Goal: Task Accomplishment & Management: Use online tool/utility

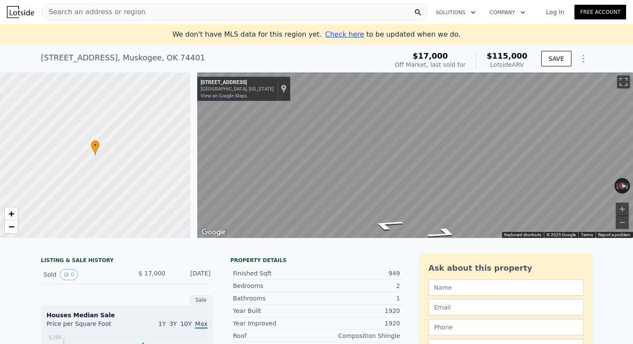
click at [147, 8] on div "Search an address or region" at bounding box center [234, 11] width 386 height 17
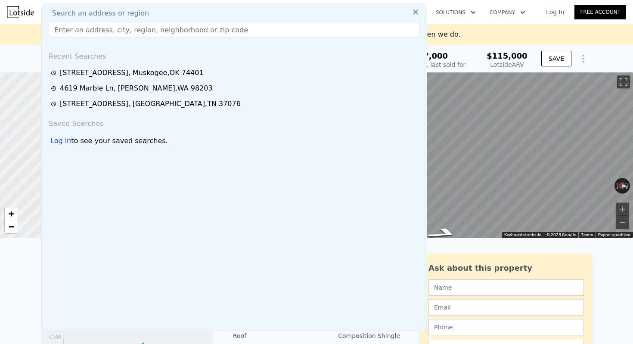
click at [120, 28] on input "text" at bounding box center [234, 29] width 371 height 15
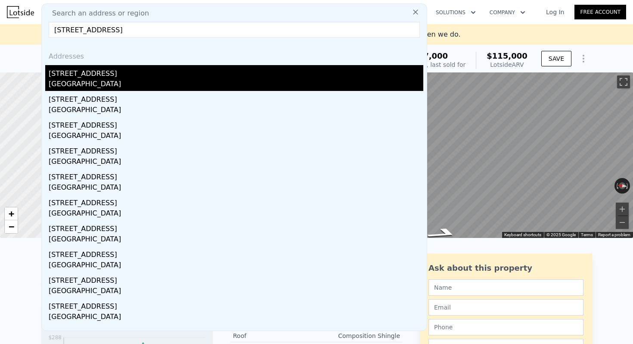
type input "[STREET_ADDRESS]"
click at [179, 87] on div "[GEOGRAPHIC_DATA]" at bounding box center [236, 85] width 375 height 12
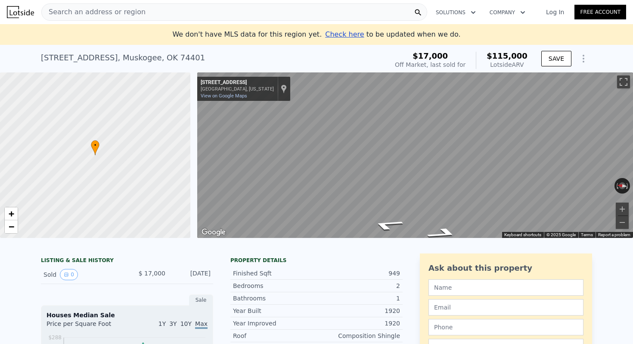
click at [131, 12] on span "Search an address or region" at bounding box center [94, 12] width 104 height 10
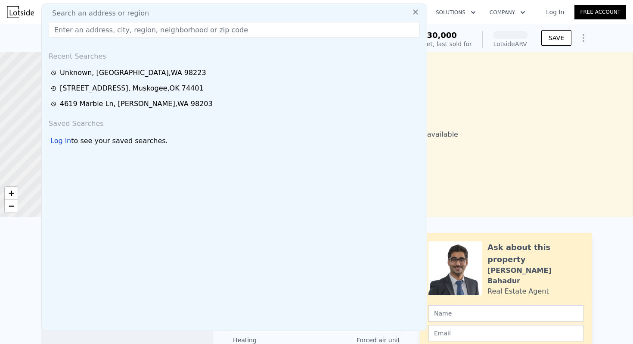
click at [122, 32] on input "text" at bounding box center [234, 29] width 371 height 15
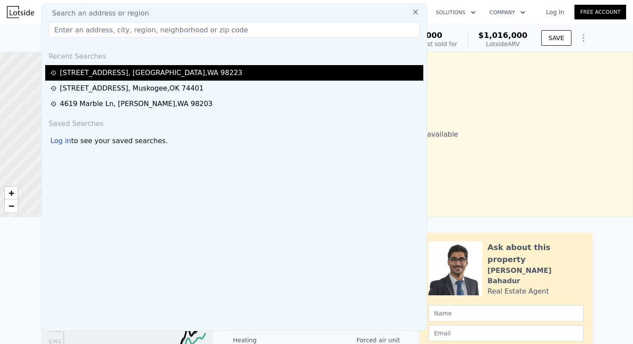
click at [111, 76] on div "[STREET_ADDRESS]" at bounding box center [151, 73] width 183 height 10
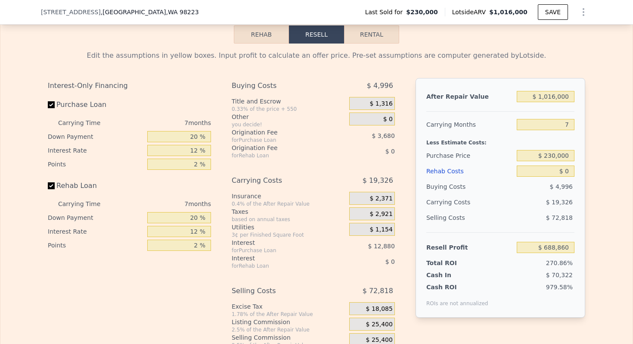
scroll to position [1230, 0]
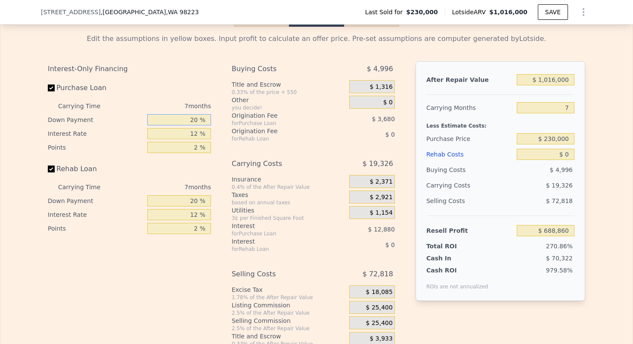
click at [192, 115] on input "20 %" at bounding box center [179, 119] width 64 height 11
type input "1 %"
type input "$ 684,927"
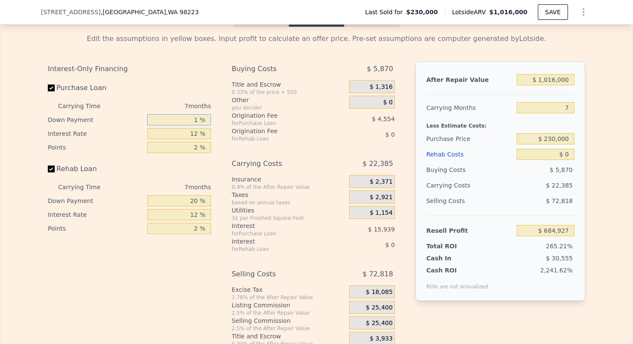
type input "10 %"
type input "$ 686,790"
type input "10 %"
click at [195, 135] on input "12 %" at bounding box center [179, 133] width 64 height 11
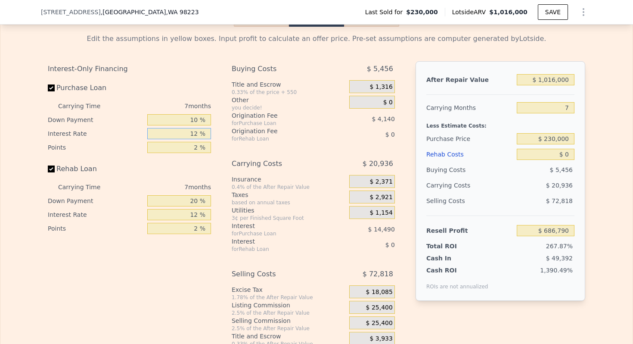
click at [195, 135] on input "12 %" at bounding box center [179, 133] width 64 height 11
type input "1 %"
type input "$ 700,069"
type input "10 %"
type input "$ 689,205"
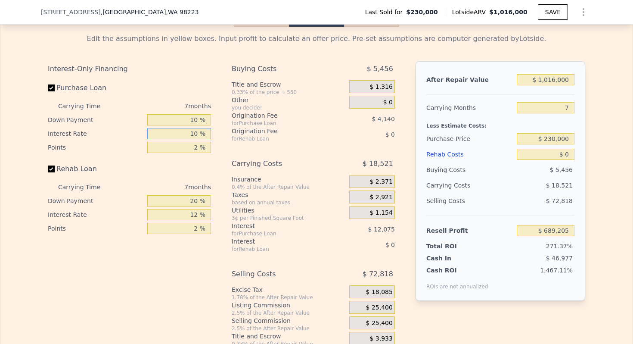
type input "10 %"
click at [191, 144] on input "2 %" at bounding box center [179, 147] width 64 height 11
type input "1 %"
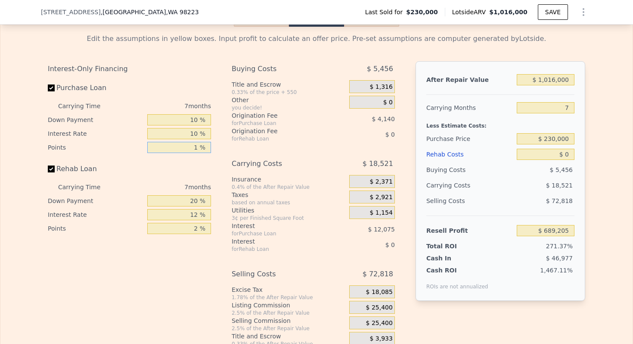
type input "$ 691,275"
type input "1 %"
click at [190, 202] on input "20 %" at bounding box center [179, 200] width 64 height 11
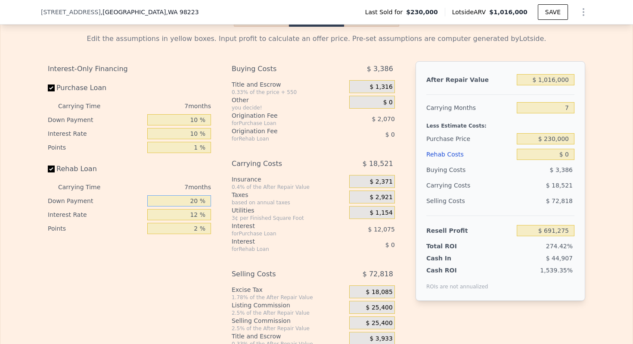
click at [190, 202] on input "20 %" at bounding box center [179, 200] width 64 height 11
type input "10 %"
click at [186, 220] on div "12 %" at bounding box center [179, 214] width 64 height 14
click at [187, 213] on input "12 %" at bounding box center [179, 214] width 64 height 11
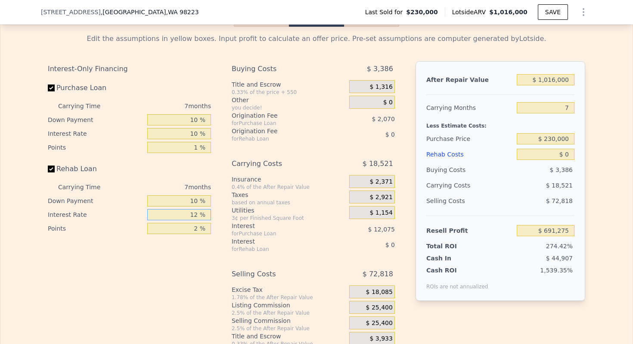
click at [187, 213] on input "12 %" at bounding box center [179, 214] width 64 height 11
type input "10 %"
click at [190, 226] on input "2 %" at bounding box center [179, 228] width 64 height 11
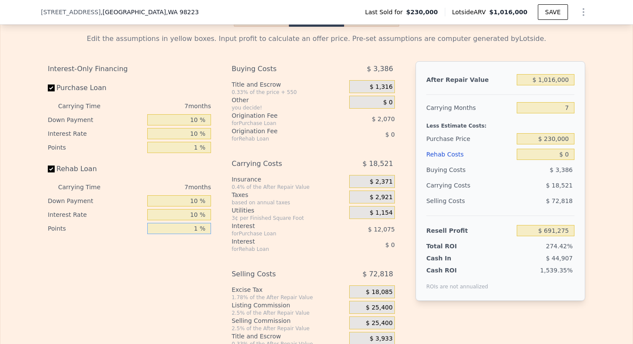
type input "1 %"
click at [280, 252] on div "for Rehab Loan" at bounding box center [280, 248] width 96 height 7
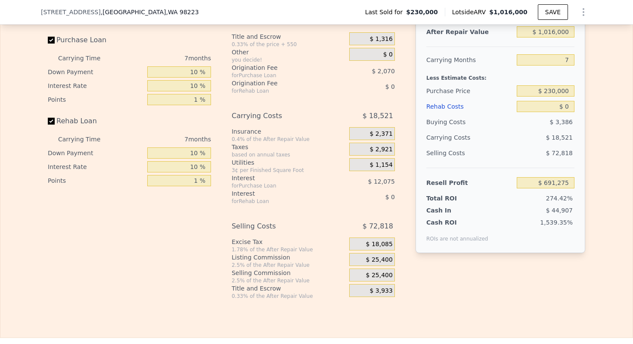
click at [381, 259] on span "$ 25,400" at bounding box center [379, 260] width 27 height 8
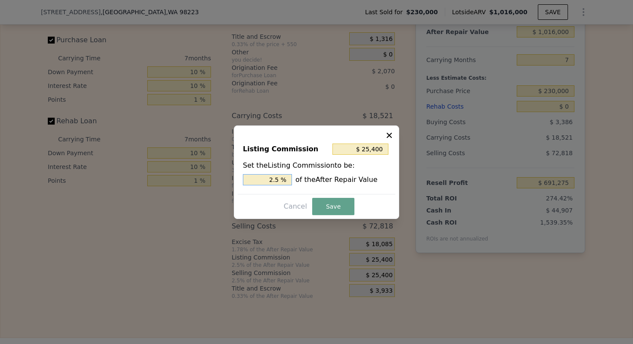
click at [268, 177] on input "2.5 %" at bounding box center [267, 179] width 49 height 11
type input "$ 20,320"
type input "2 %"
click at [342, 209] on button "Save" at bounding box center [333, 206] width 42 height 17
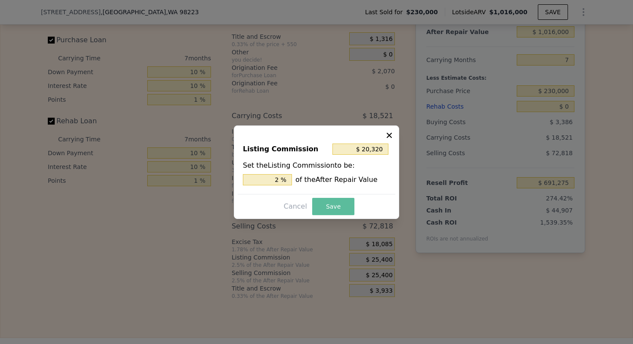
type input "$ 696,355"
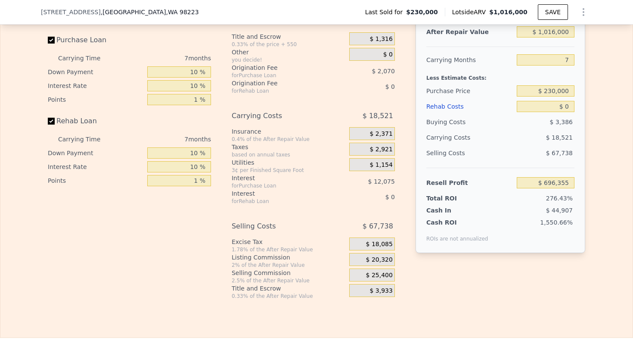
scroll to position [1221, 0]
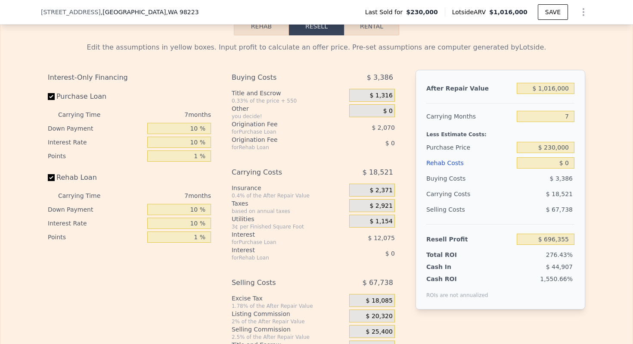
click at [567, 122] on div "7" at bounding box center [546, 115] width 58 height 15
click at [567, 110] on div "7" at bounding box center [546, 115] width 58 height 15
click at [566, 112] on input "7" at bounding box center [546, 116] width 58 height 11
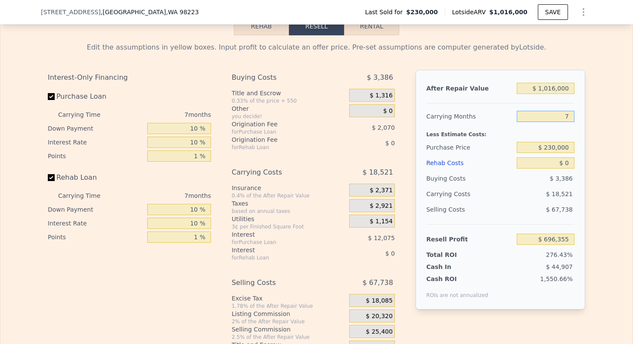
click at [566, 112] on input "7" at bounding box center [546, 116] width 58 height 11
type input "4"
type input "$ 704,293"
type input "4"
click at [557, 147] on input "$ 230,000" at bounding box center [546, 147] width 58 height 11
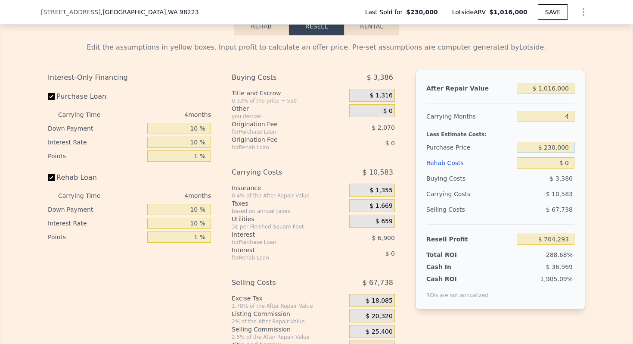
click at [557, 147] on input "$ 230,000" at bounding box center [546, 147] width 58 height 11
type input "$ 630,000"
click at [565, 163] on input "$ 0" at bounding box center [546, 162] width 58 height 11
type input "$ 287,361"
click at [565, 163] on input "$ 0" at bounding box center [546, 162] width 58 height 11
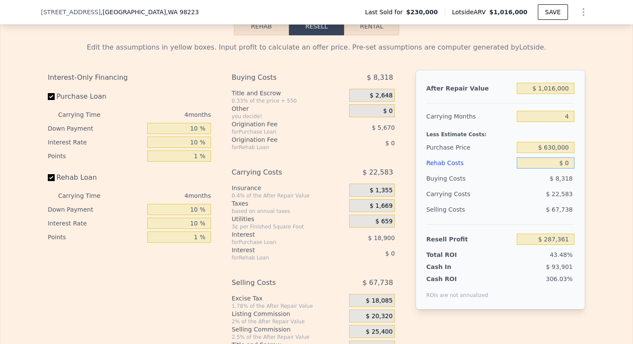
click at [565, 163] on input "$ 0" at bounding box center [546, 162] width 58 height 11
type input "$ 1"
type input "$ 287,360"
type input "$ 150"
type input "$ 287,206"
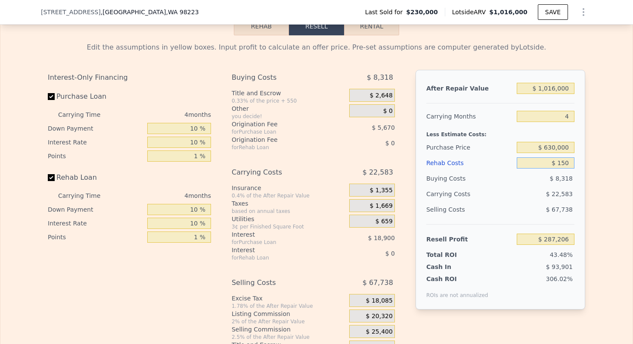
type input "$ 1,500"
type input "$ 285,803"
type input "$ 15,000"
type input "$ 271,774"
type input "$ 150,000"
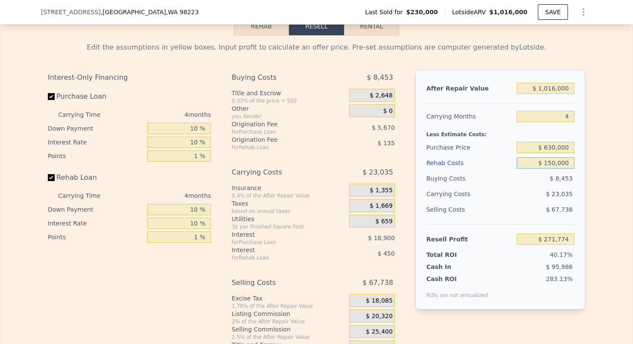
type input "$ 131,511"
type input "$ 150,000"
click at [473, 139] on div "Less Estimate Costs:" at bounding box center [500, 131] width 148 height 15
click at [560, 87] on input "$ 1,016,000" at bounding box center [546, 88] width 58 height 11
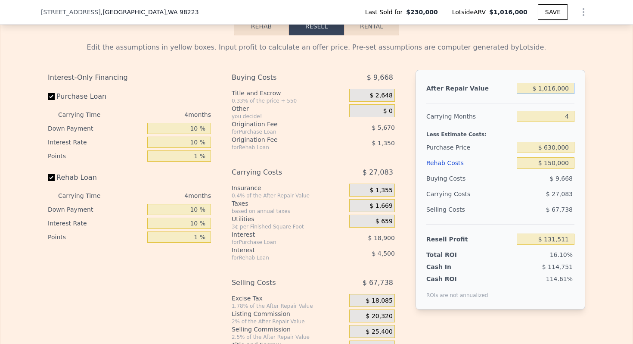
click at [560, 87] on input "$ 1,016,000" at bounding box center [546, 88] width 58 height 11
type input "$ 1"
type input "-$ 815,945"
type input "$ 10"
type input "-$ 815,936"
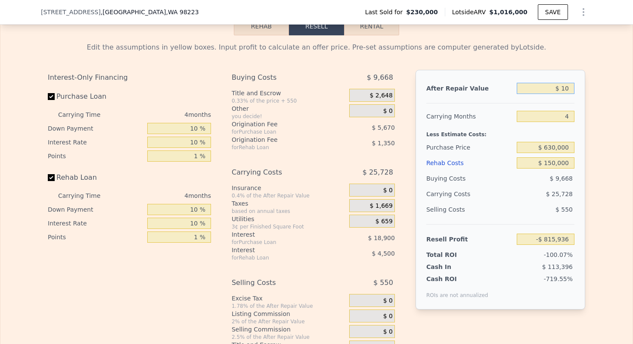
type input "$ 100"
type input "-$ 815,853"
type input "$ 1,000"
type input "-$ 815,013"
type input "$ 10,000"
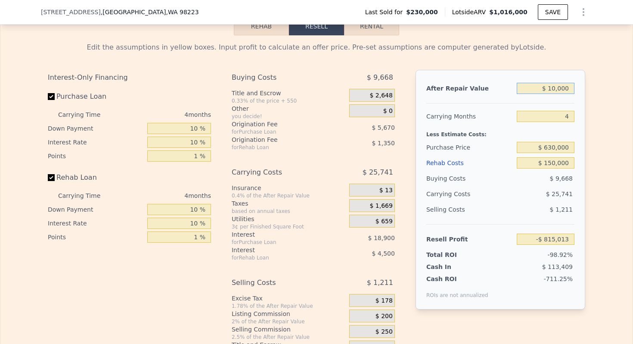
type input "-$ 806,620"
type input "$ 100,000"
type input "-$ 722,692"
type input "$ 1,000,000"
type input "$ 116,591"
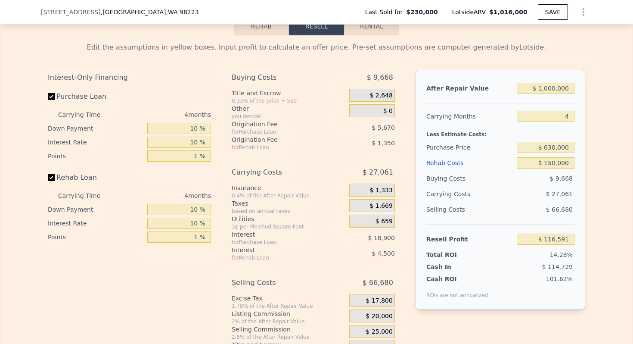
click at [453, 127] on div "Less Estimate Costs:" at bounding box center [500, 131] width 148 height 15
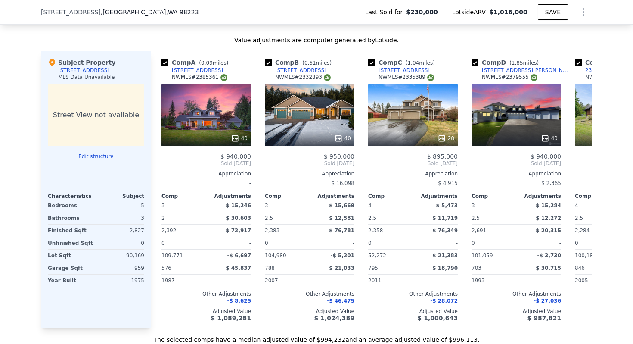
scroll to position [814, 0]
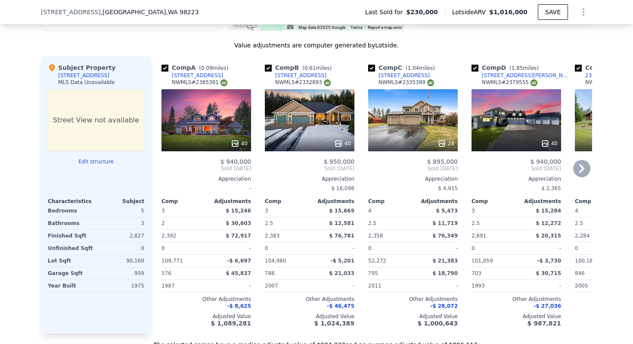
click at [202, 128] on div "40" at bounding box center [206, 120] width 90 height 62
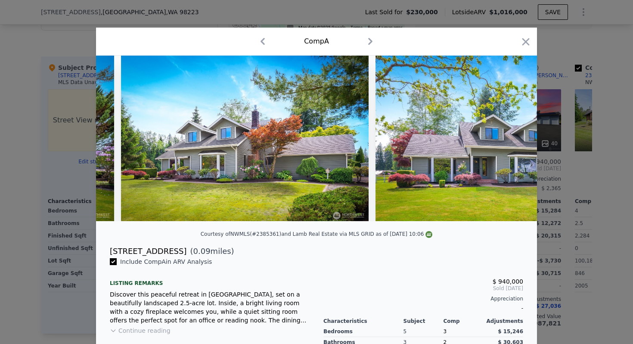
scroll to position [0, 9503]
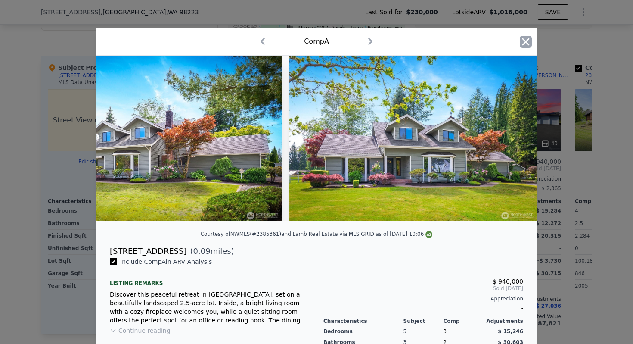
click at [523, 41] on icon "button" at bounding box center [526, 42] width 12 height 12
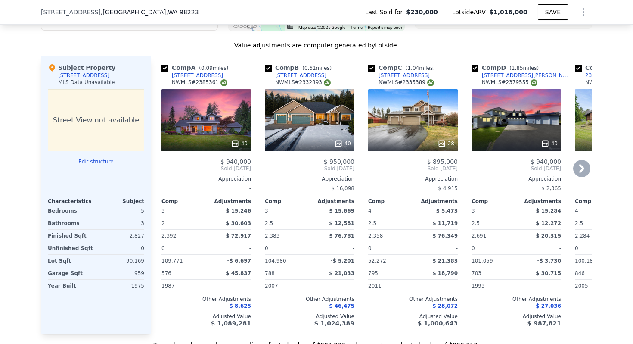
click at [293, 128] on div "40" at bounding box center [310, 120] width 90 height 62
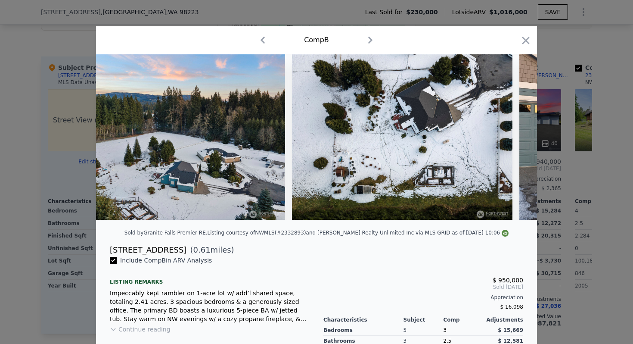
scroll to position [0, 9064]
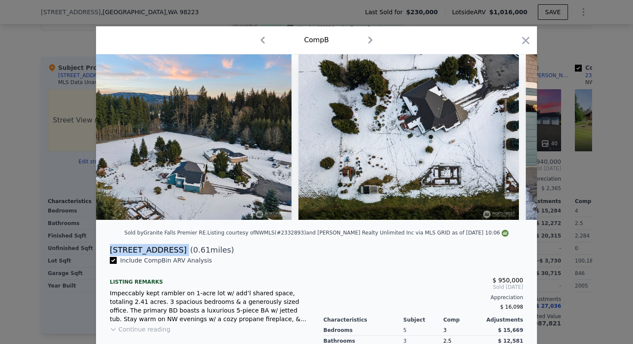
drag, startPoint x: 180, startPoint y: 249, endPoint x: 99, endPoint y: 248, distance: 80.9
click at [99, 248] on div "[STREET_ADDRESS] ( 0.61 miles)" at bounding box center [316, 250] width 441 height 12
click at [525, 37] on icon "button" at bounding box center [526, 40] width 12 height 12
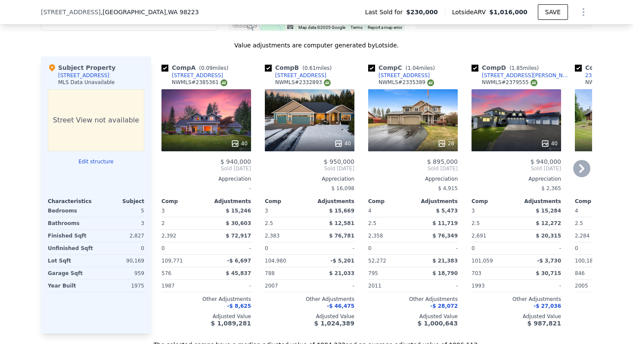
click at [187, 137] on div at bounding box center [206, 143] width 90 height 15
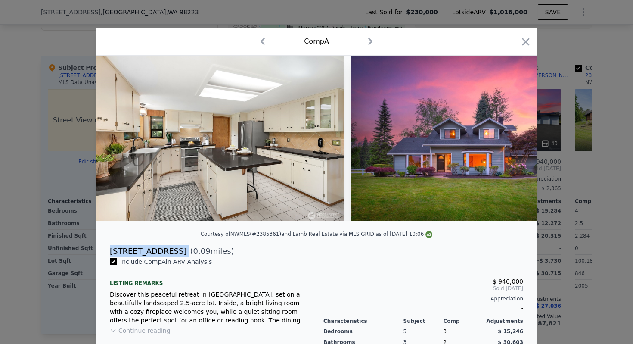
drag, startPoint x: 180, startPoint y: 251, endPoint x: 109, endPoint y: 251, distance: 71.5
click at [109, 251] on div "[STREET_ADDRESS] ( 0.09 miles)" at bounding box center [316, 251] width 427 height 12
type input "$ 1,016,000"
type input "7"
type input "$ 0"
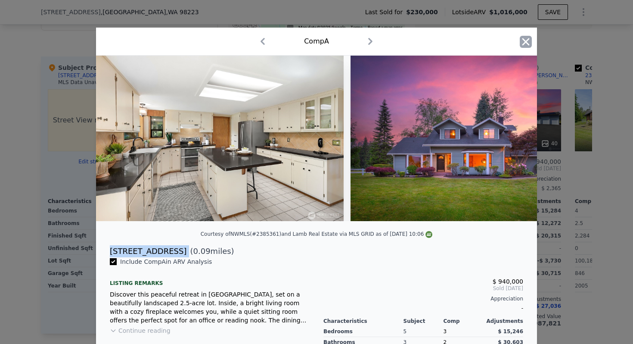
type input "$ 688,860"
click at [530, 43] on icon "button" at bounding box center [526, 42] width 12 height 12
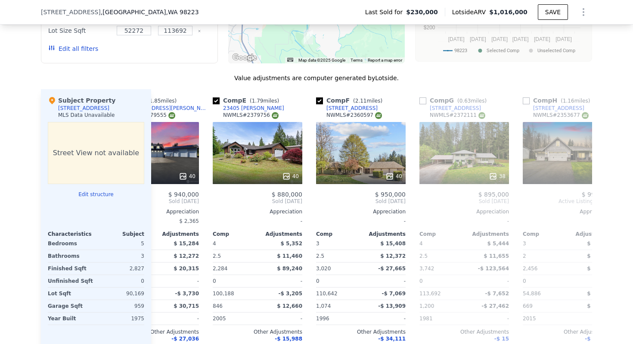
scroll to position [0, 406]
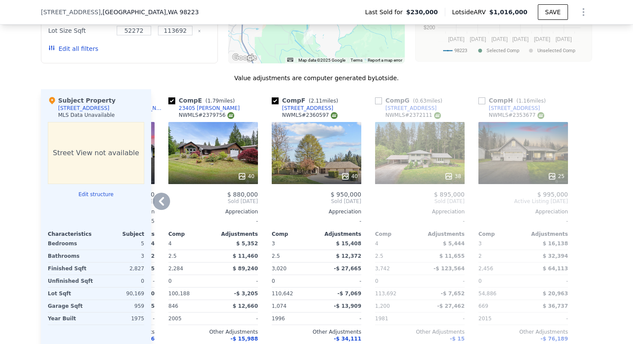
click at [518, 152] on div "25" at bounding box center [523, 153] width 90 height 62
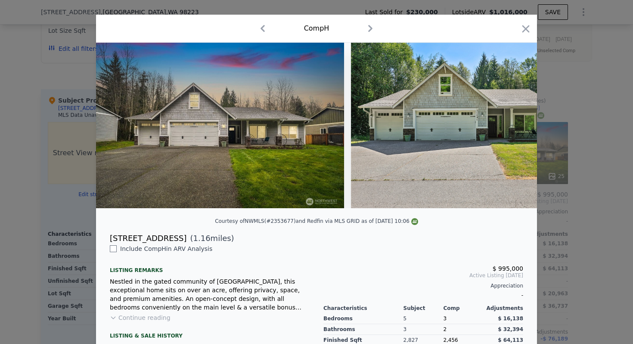
scroll to position [12, 0]
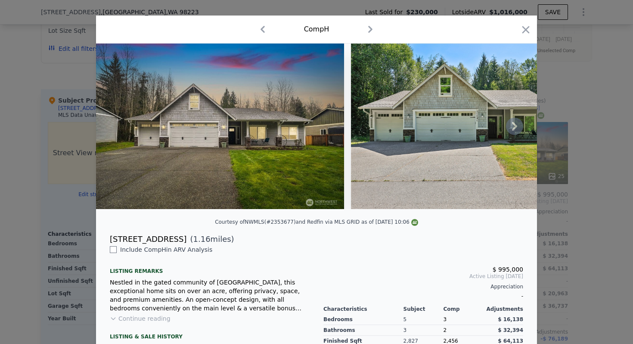
click at [300, 155] on img at bounding box center [220, 125] width 248 height 165
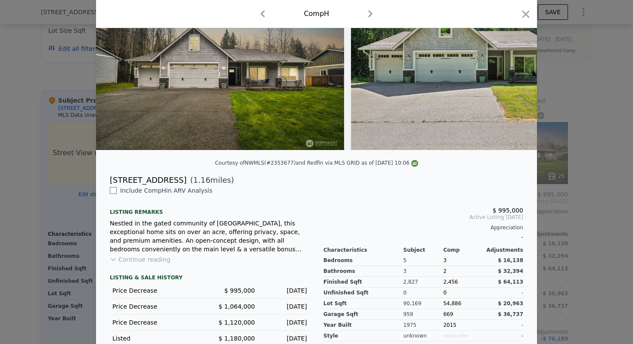
scroll to position [76, 0]
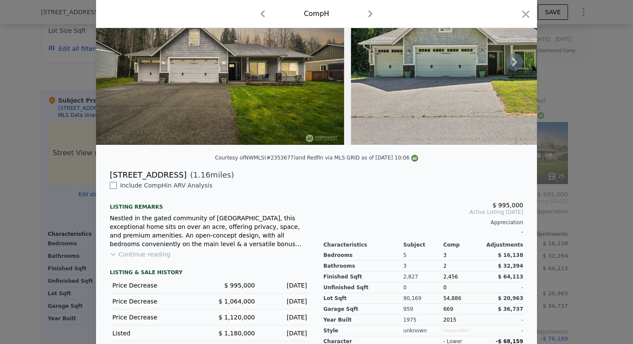
click at [254, 89] on img at bounding box center [220, 61] width 248 height 165
click at [393, 108] on img at bounding box center [475, 61] width 248 height 165
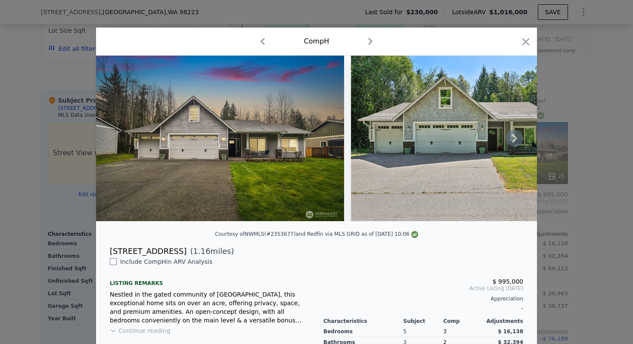
click at [508, 142] on icon at bounding box center [514, 138] width 17 height 17
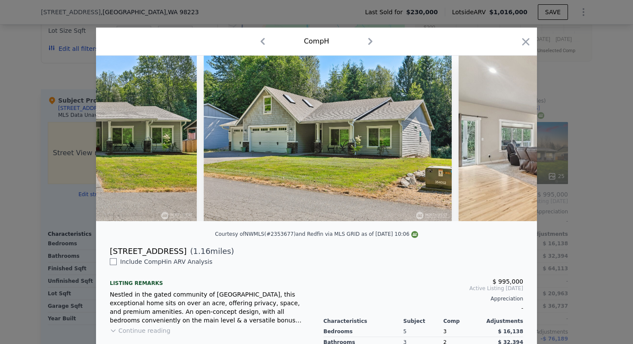
scroll to position [0, 413]
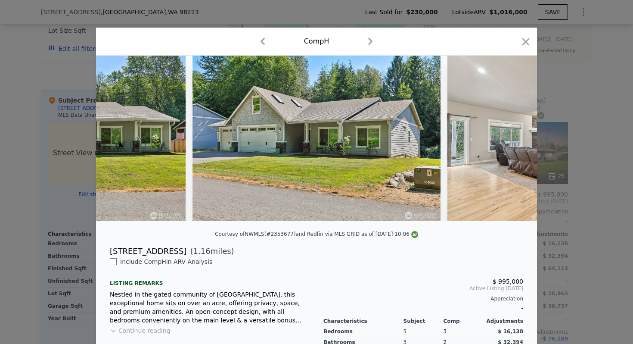
click at [509, 142] on img at bounding box center [571, 138] width 248 height 165
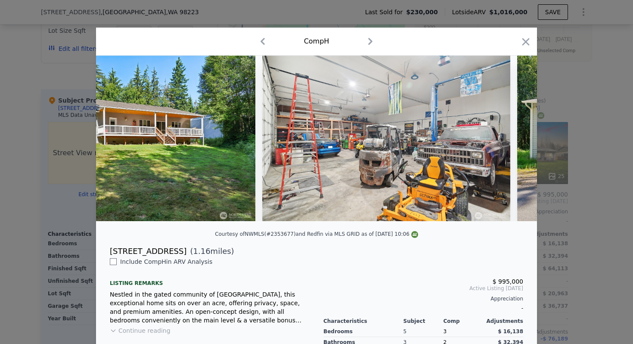
scroll to position [0, 5362]
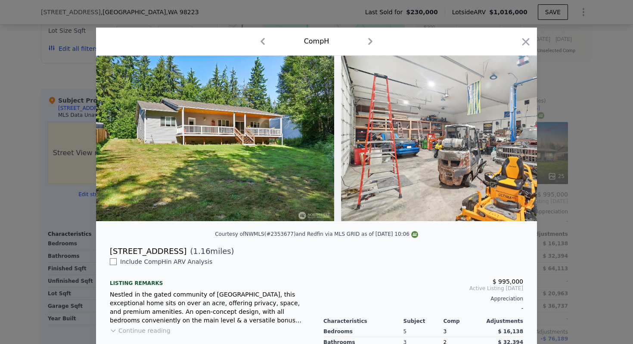
click at [533, 37] on div "Comp H" at bounding box center [316, 42] width 441 height 28
click at [527, 43] on icon "button" at bounding box center [525, 41] width 7 height 7
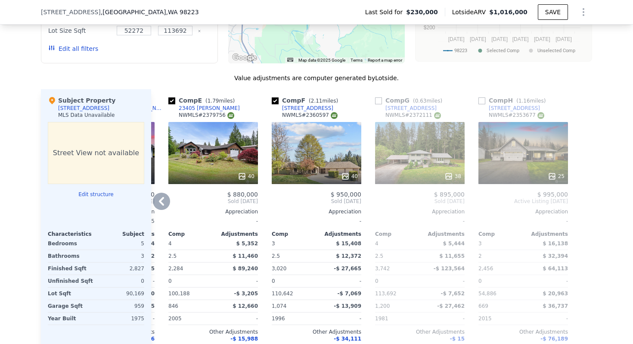
click at [510, 163] on div "25" at bounding box center [523, 153] width 90 height 62
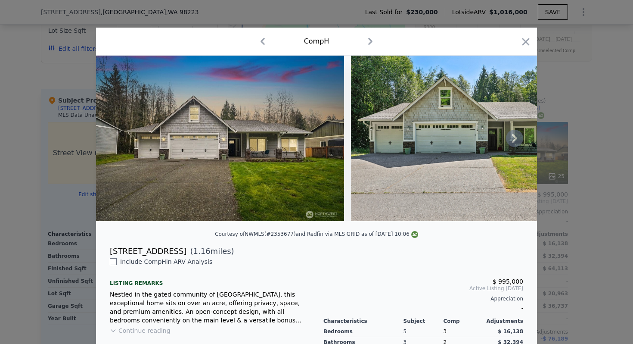
scroll to position [130, 0]
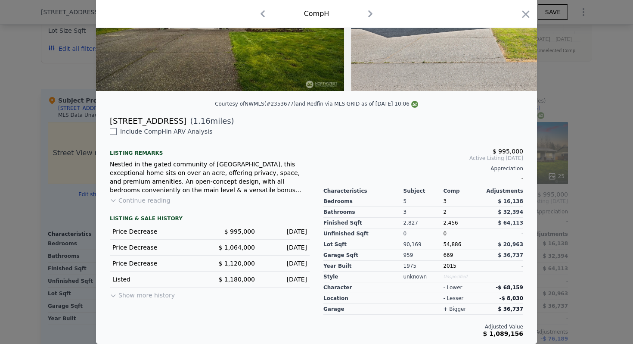
click at [146, 296] on button "Show more history" at bounding box center [142, 293] width 65 height 12
drag, startPoint x: 221, startPoint y: 280, endPoint x: 267, endPoint y: 279, distance: 46.5
click at [267, 279] on div "Listed $ 1,180,000 [DATE]" at bounding box center [210, 279] width 200 height 16
click at [267, 279] on div "[DATE]" at bounding box center [284, 279] width 45 height 9
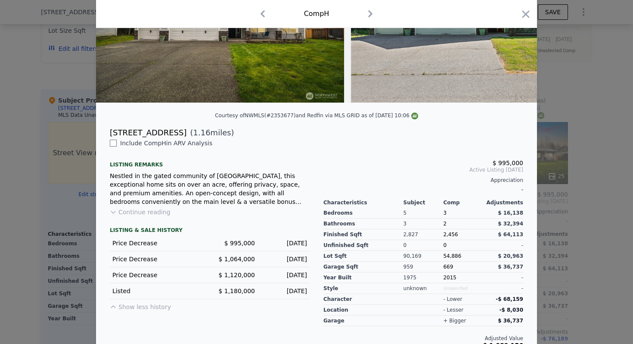
scroll to position [0, 0]
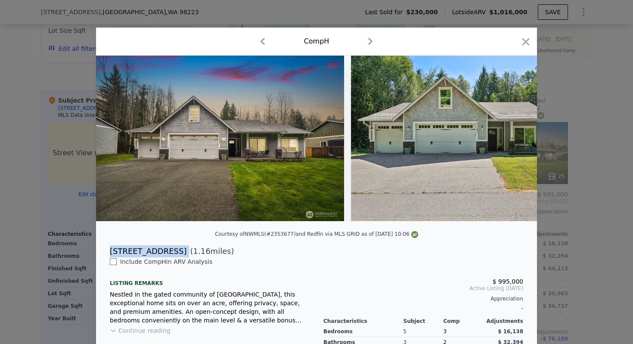
drag, startPoint x: 180, startPoint y: 251, endPoint x: 102, endPoint y: 252, distance: 77.1
click at [103, 252] on div "[STREET_ADDRESS] ( 1.16 miles)" at bounding box center [316, 251] width 427 height 12
click at [530, 40] on icon "button" at bounding box center [526, 42] width 12 height 12
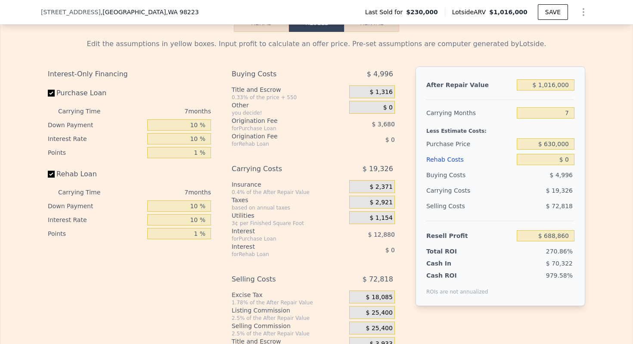
scroll to position [1230, 0]
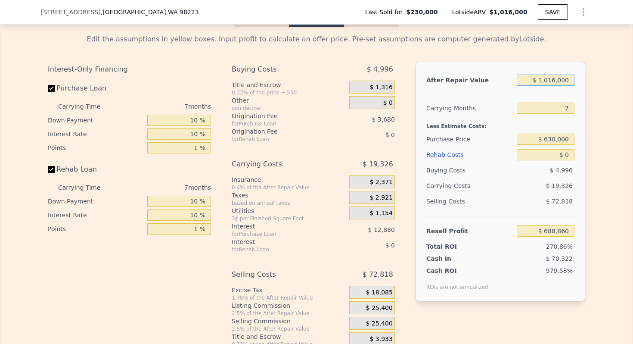
click at [559, 82] on input "$ 1,016,000" at bounding box center [546, 79] width 58 height 11
type input "$ 1,000"
type input "-$ 251,574"
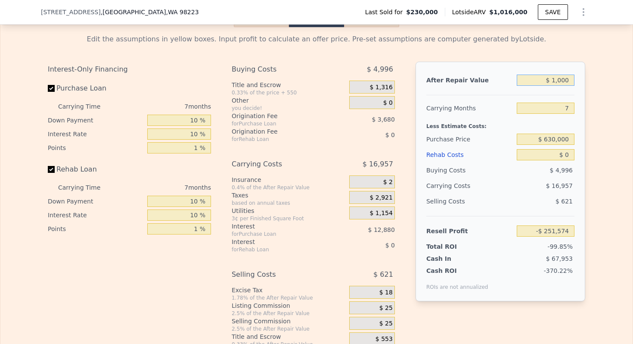
type input "$ 10,000"
type input "-$ 243,235"
type input "$ 100,000"
type input "-$ 159,847"
type input "$ 1,000,000"
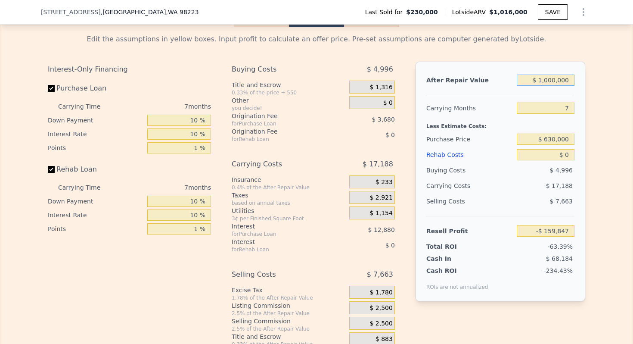
type input "$ 674,036"
type input "$ 1,000,000"
click at [569, 155] on input "$ 0" at bounding box center [546, 154] width 58 height 11
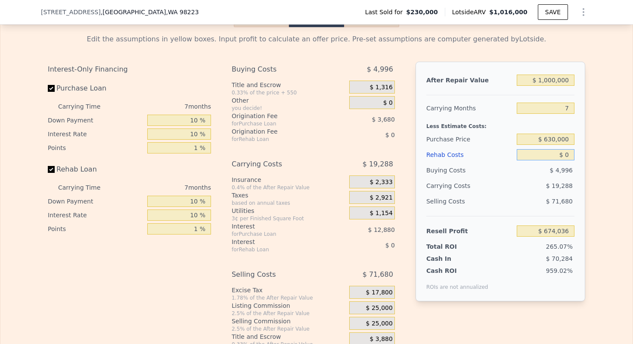
type input "$ 1"
type input "$ 674,035"
type input "$ 15"
type input "$ 674,021"
type input "$ 150"
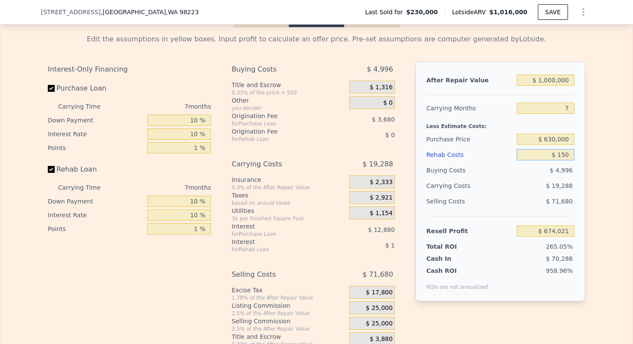
type input "$ 673,877"
type input "$ 1,500"
type input "$ 672,428"
type input "$ 15,000"
type input "$ 657,956"
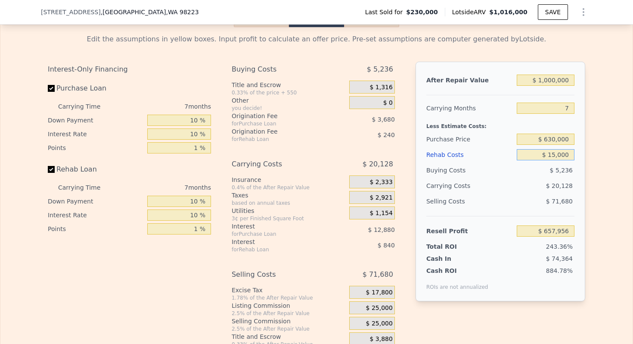
type input "$ 150,000"
type input "$ 513,236"
type input "$ 150,000"
click at [382, 307] on span "$ 25,000" at bounding box center [379, 308] width 27 height 8
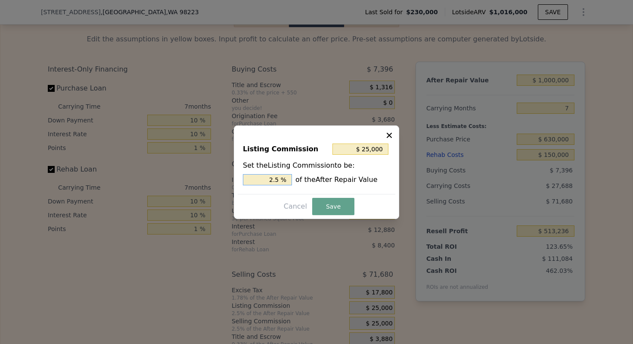
click at [269, 178] on input "2.5 %" at bounding box center [267, 179] width 49 height 11
type input "$ 20,000"
type input "2 %"
click at [340, 207] on button "Save" at bounding box center [333, 206] width 42 height 17
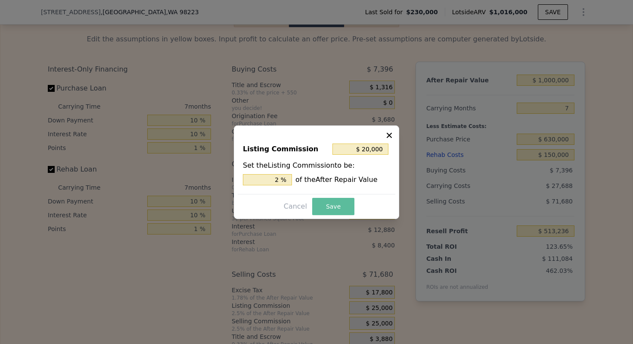
type input "$ 518,236"
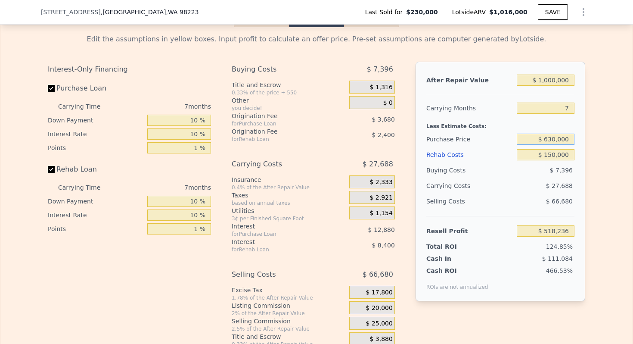
click at [554, 139] on input "$ 630,000" at bounding box center [546, 138] width 58 height 11
type input "$ 630,000"
click at [446, 121] on div "Less Estimate Costs:" at bounding box center [500, 123] width 148 height 15
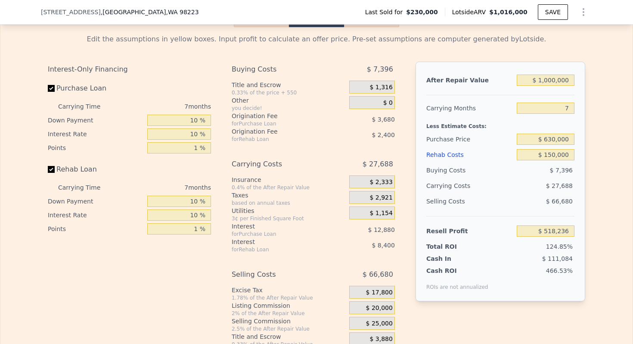
type input "$ 88,104"
click at [565, 108] on input "7" at bounding box center [546, 107] width 58 height 11
type input "4"
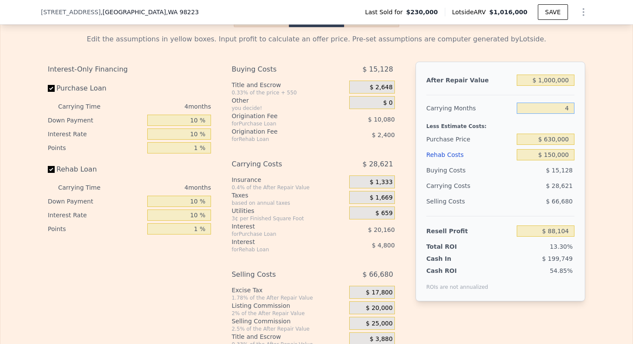
type input "$ 109,571"
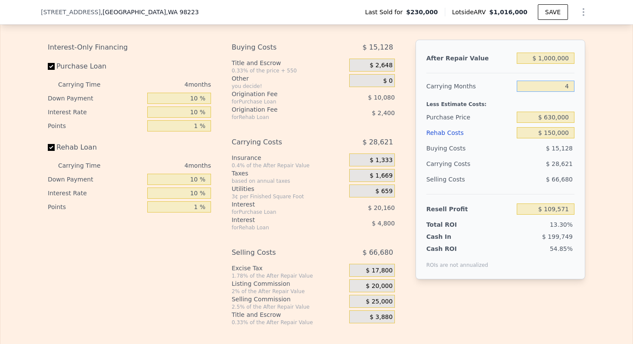
type input "4"
click at [550, 59] on input "$ 1,000,000" at bounding box center [546, 58] width 58 height 11
type input "$ 10,000"
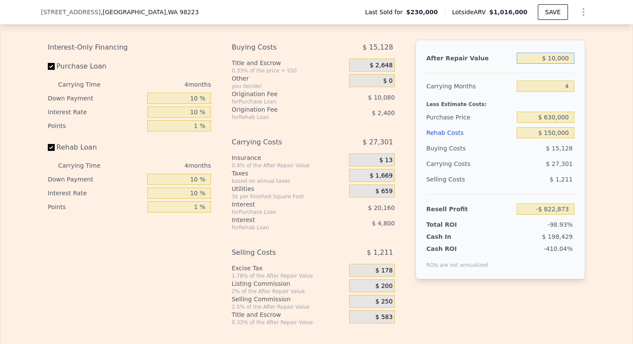
type input "-$ 813,640"
type input "$ 100,000"
type input "-$ 729,712"
type input "$ 1,000,000"
type input "$ 109,571"
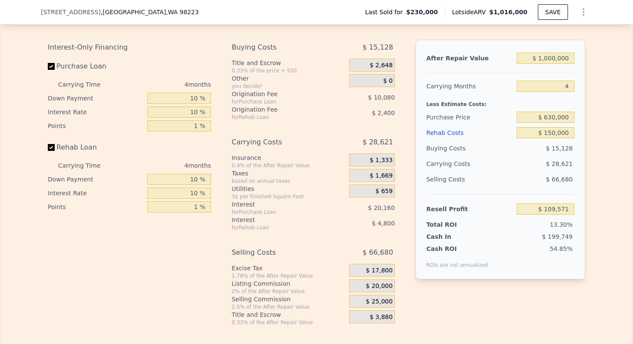
click at [448, 118] on div "Purchase Price" at bounding box center [469, 116] width 87 height 15
click at [553, 115] on input "$ 630,000" at bounding box center [546, 116] width 58 height 11
type input "$ 630,000"
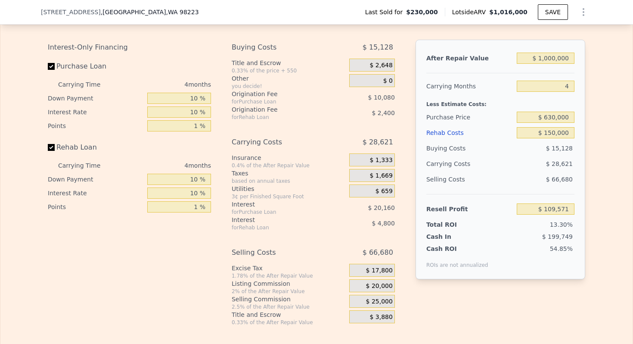
click at [469, 106] on div "Less Estimate Costs:" at bounding box center [500, 101] width 148 height 15
click at [558, 133] on input "$ 150,000" at bounding box center [546, 132] width 58 height 11
type input "$ 1"
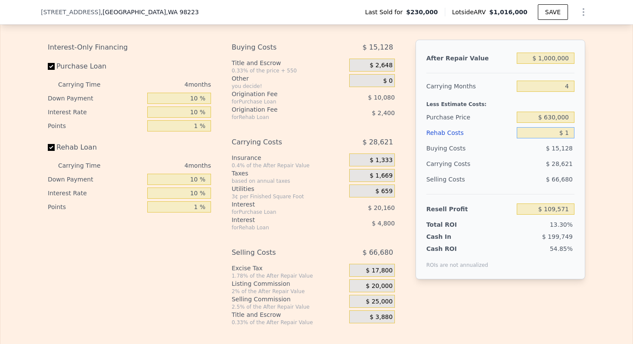
type input "$ 266,770"
type input "$ 150"
type input "$ 266,615"
type input "$ 1,500"
type input "$ 265,199"
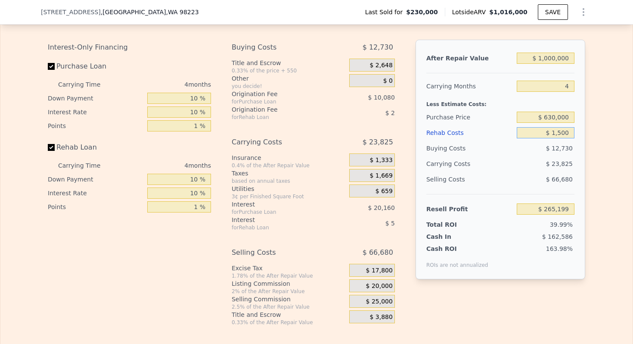
type input "$ 15,000"
type input "$ 251,051"
type input "$ 150,000"
type input "$ 109,571"
click at [439, 164] on div "Carrying Costs" at bounding box center [453, 163] width 54 height 15
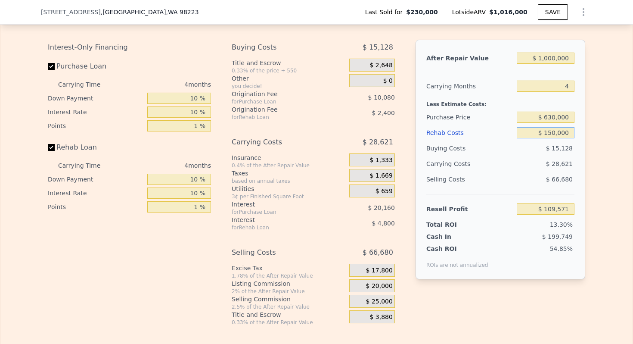
click at [567, 131] on input "$ 150,000" at bounding box center [546, 132] width 58 height 11
type input "$ 1"
type input "$ 266,770"
type input "$ 17"
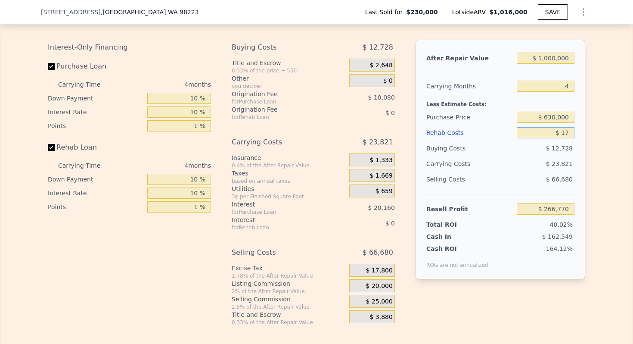
type input "$ 266,754"
type input "$ 170"
type input "$ 266,594"
type input "$ 1,700"
type input "$ 264,988"
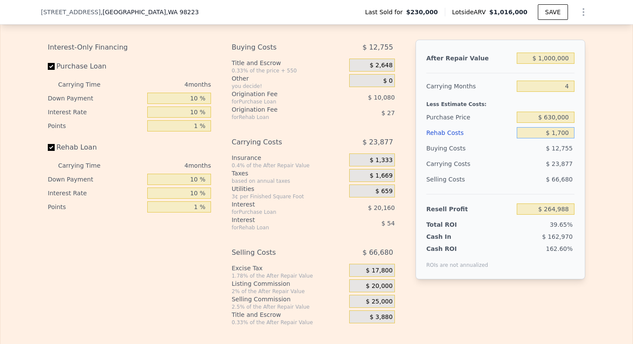
type input "$ 17,000"
type input "$ 248,955"
type input "$ 170,000"
type input "$ 88,611"
type input "$ 1,700,000"
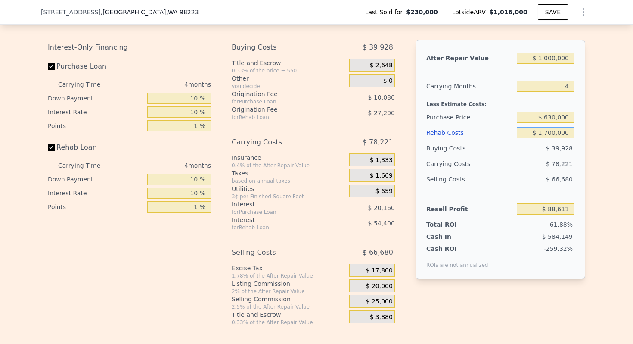
type input "-$ 1,514,829"
type input "$ 170,000"
type input "$ 88,611"
type input "$ 170,000"
click at [444, 149] on div "Buying Costs" at bounding box center [469, 147] width 87 height 15
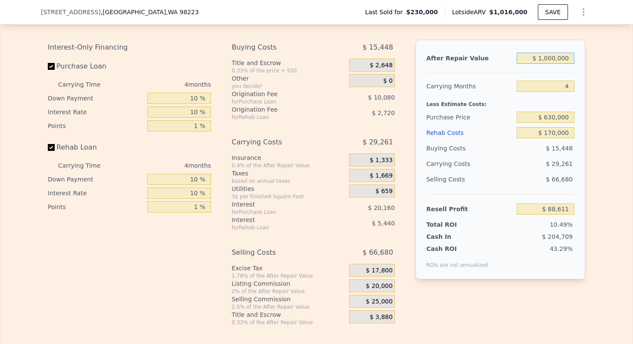
click at [553, 60] on input "$ 1,000,000" at bounding box center [546, 58] width 58 height 11
click at [557, 117] on input "$ 630,000" at bounding box center [546, 116] width 58 height 11
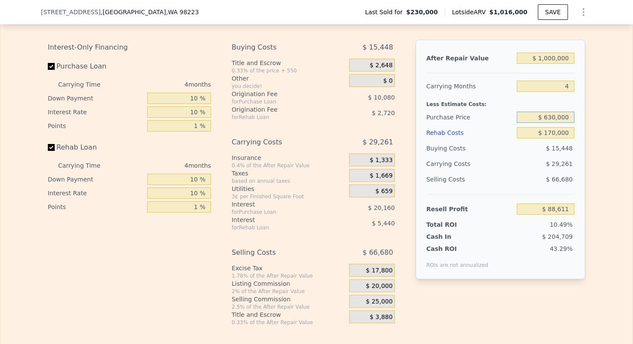
click at [557, 117] on input "$ 630,000" at bounding box center [546, 116] width 58 height 11
type input "$ 578,000"
click at [560, 134] on input "$ 170,000" at bounding box center [546, 132] width 58 height 11
type input "$ 143,280"
click at [560, 134] on input "$ 170,000" at bounding box center [546, 132] width 58 height 11
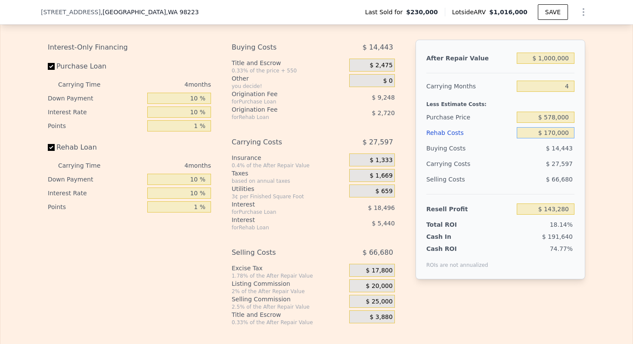
click at [560, 134] on input "$ 170,000" at bounding box center [546, 132] width 58 height 11
type input "$ 1"
type input "$ 321,439"
type input "$ 15"
type input "$ 321,425"
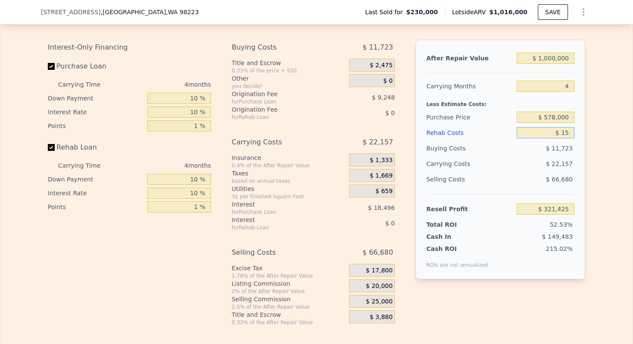
type input "$ 150"
type input "$ 321,284"
type input "$ 1,500"
type input "$ 319,868"
type input "$ 15,000"
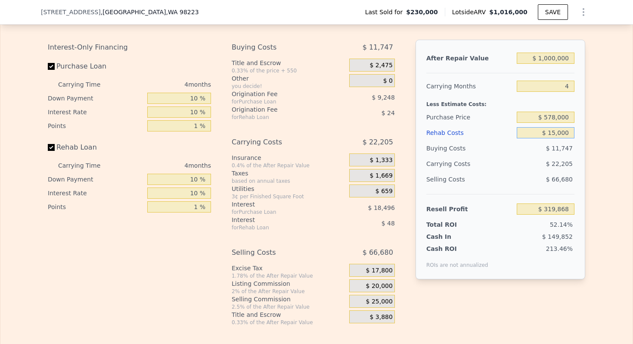
type input "$ 305,720"
type input "$ 150,000"
type input "$ 164,240"
type input "$ 150,000"
click at [458, 110] on div "Purchase Price" at bounding box center [469, 116] width 87 height 15
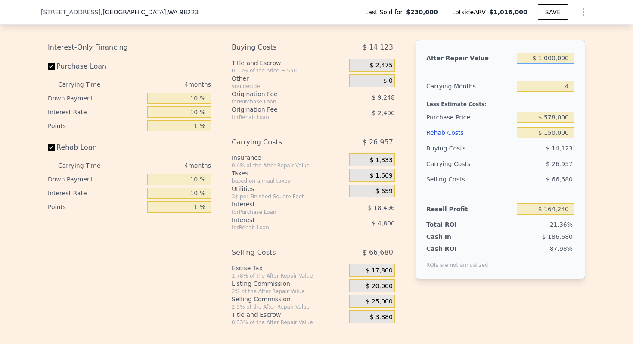
click at [556, 57] on input "$ 1,000,000" at bounding box center [546, 58] width 58 height 11
type input "$ 9"
type input "-$ 768,288"
type input "$ 950"
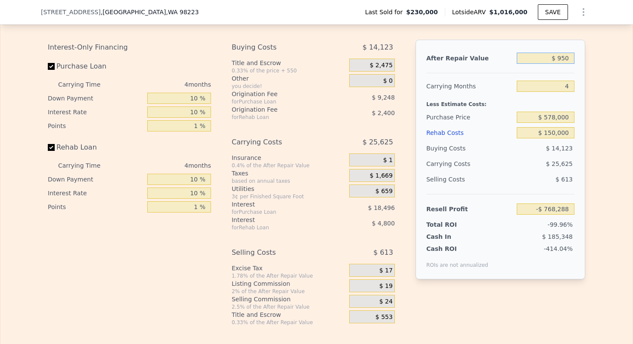
type input "-$ 767,411"
type input "$ 9,500"
type input "-$ 759,439"
type input "$ 95,000"
type input "-$ 679,706"
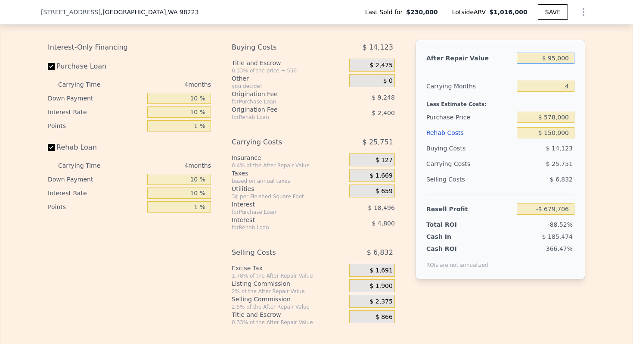
type input "$ 950,000"
type input "$ 117,612"
click at [464, 83] on div "Carrying Months" at bounding box center [469, 85] width 87 height 15
click at [554, 119] on input "$ 578,000" at bounding box center [546, 116] width 58 height 11
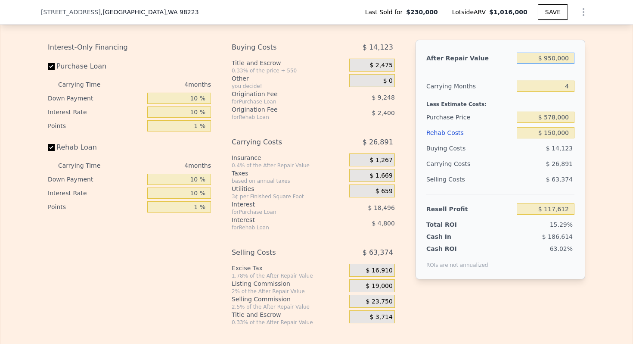
click at [548, 62] on input "$ 950,000" at bounding box center [546, 58] width 58 height 11
type input "$ 100"
type input "-$ 768,287"
type input "$ 10,000"
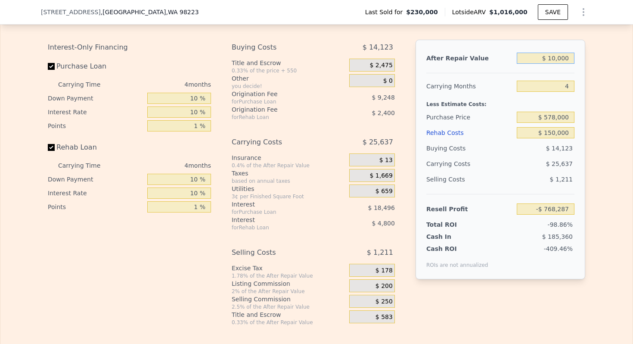
type input "-$ 758,971"
type input "$ 100,000"
type input "-$ 675,043"
type input "$ 1,000,000"
type input "$ 164,240"
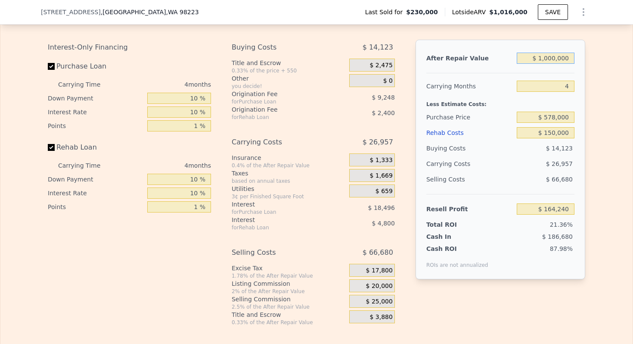
type input "$ 1,000,000"
click at [563, 114] on input "$ 578,000" at bounding box center [546, 116] width 58 height 11
type input "$ 630,000"
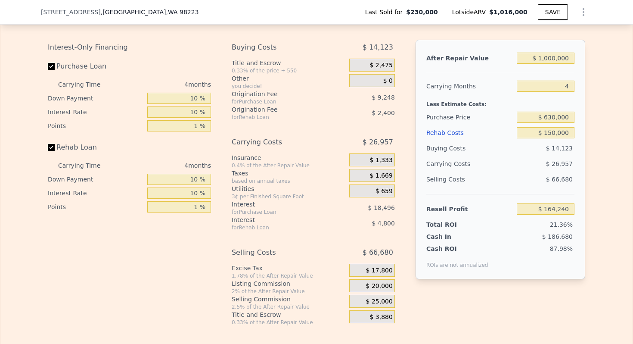
click at [445, 99] on div "Less Estimate Costs:" at bounding box center [500, 101] width 148 height 15
type input "$ 109,571"
click at [557, 117] on input "$ 630,000" at bounding box center [546, 116] width 58 height 11
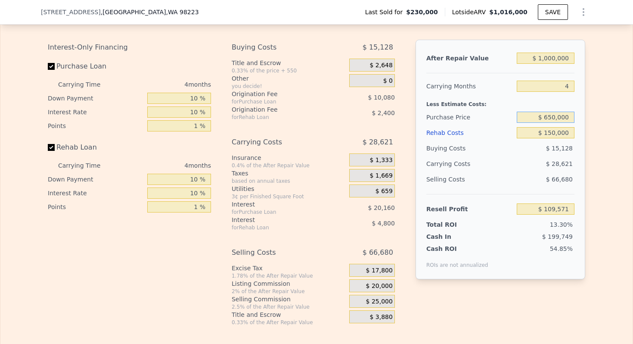
type input "$ 650,000"
click at [465, 113] on div "Purchase Price" at bounding box center [469, 116] width 87 height 15
type input "$ 88,544"
click at [557, 119] on input "$ 650,000" at bounding box center [546, 116] width 58 height 11
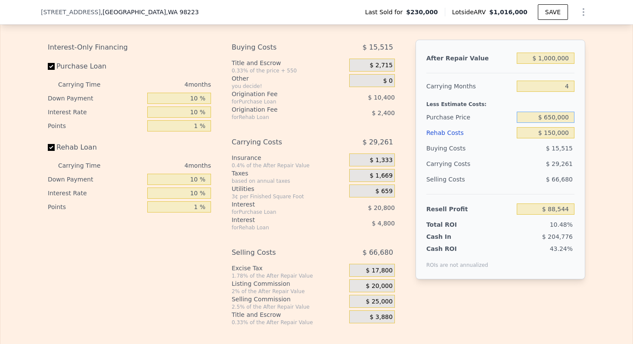
click at [557, 119] on input "$ 650,000" at bounding box center [546, 116] width 58 height 11
type input "$ 630,000"
click at [452, 110] on div "Purchase Price" at bounding box center [469, 116] width 87 height 15
type input "$ 109,571"
